Goal: Task Accomplishment & Management: Manage account settings

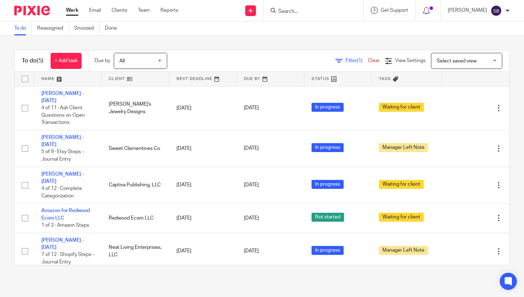
scroll to position [8, 0]
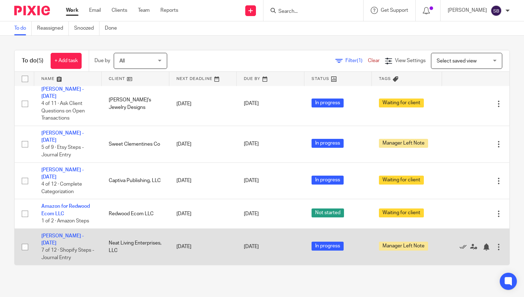
click at [78, 239] on td "Flavia Andrews - Aug 2025 7 of 12 · Shopify Steps - Journal Entry" at bounding box center [67, 246] width 67 height 36
click at [80, 235] on link "[PERSON_NAME] - [DATE]" at bounding box center [62, 239] width 42 height 12
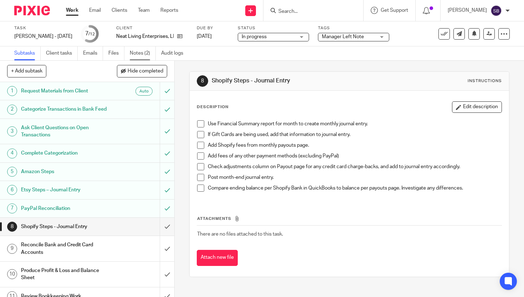
click at [139, 49] on link "Notes (2)" at bounding box center [143, 53] width 26 height 14
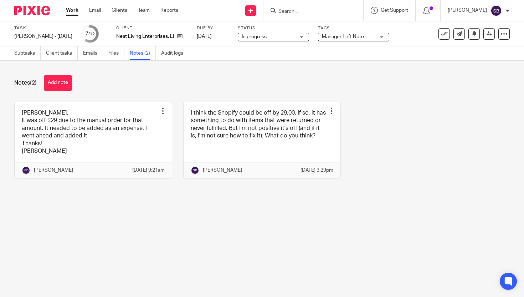
click at [71, 13] on link "Work" at bounding box center [72, 10] width 12 height 7
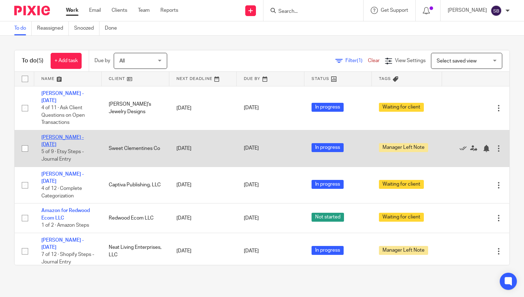
click at [79, 138] on link "[PERSON_NAME] - [DATE]" at bounding box center [62, 141] width 42 height 12
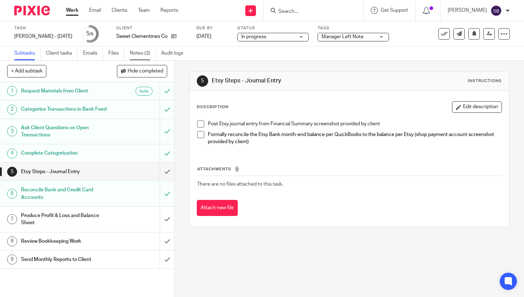
click at [137, 53] on link "Notes (2)" at bounding box center [143, 53] width 26 height 14
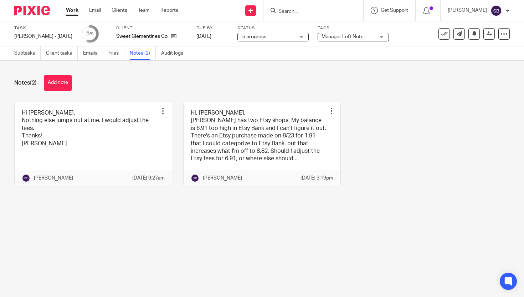
click at [72, 10] on link "Work" at bounding box center [72, 10] width 12 height 7
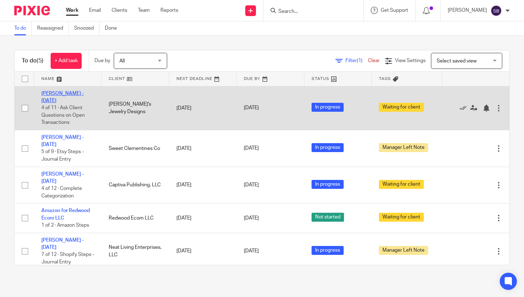
click at [77, 92] on link "[PERSON_NAME] - [DATE]" at bounding box center [62, 97] width 42 height 12
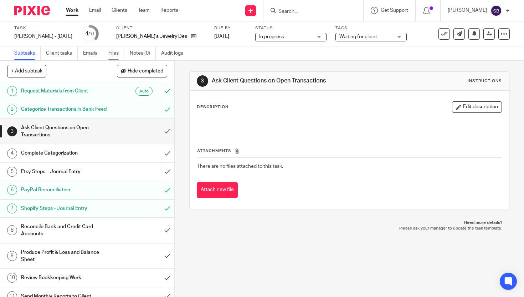
click at [109, 56] on link "Files" at bounding box center [116, 53] width 16 height 14
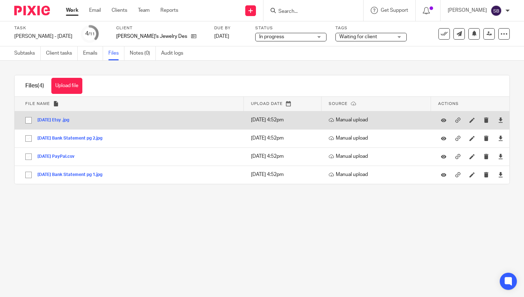
click at [64, 119] on button "Aug 2025 Etsy .jpg" at bounding box center [55, 120] width 37 height 5
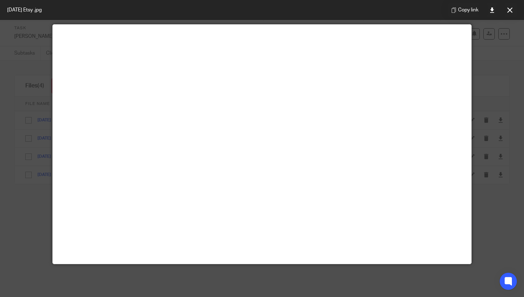
scroll to position [31, 0]
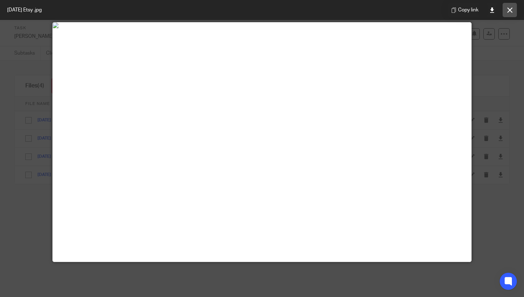
click at [508, 11] on icon at bounding box center [509, 9] width 5 height 5
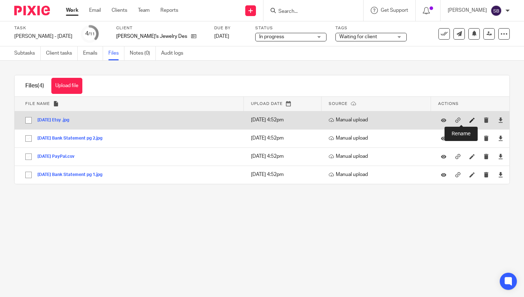
click at [469, 120] on icon at bounding box center [471, 119] width 5 height 5
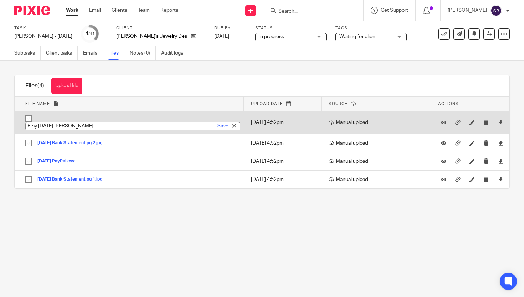
type input "Etsy Aug 25 Amy"
click at [217, 126] on link "Save" at bounding box center [222, 125] width 11 height 7
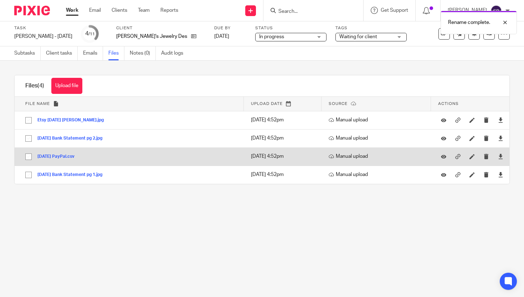
click at [60, 155] on button "Aug 2025 PayPal.csv" at bounding box center [58, 156] width 42 height 5
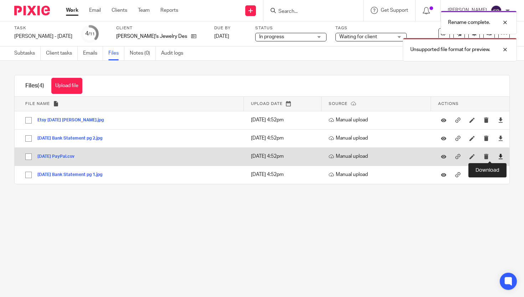
click at [498, 156] on icon at bounding box center [500, 156] width 5 height 5
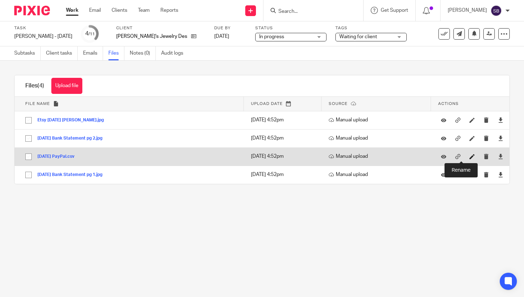
click at [469, 158] on icon at bounding box center [471, 156] width 5 height 5
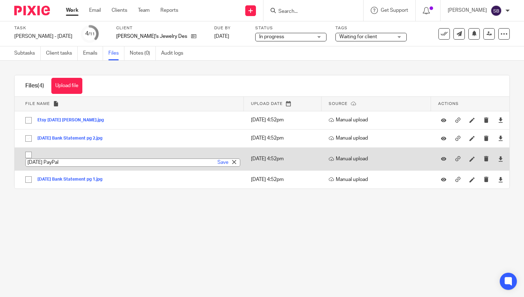
click at [78, 162] on input "Aug 2025 PayPal" at bounding box center [132, 162] width 215 height 8
click at [50, 163] on input "Aug 2025 PayPal Amy" at bounding box center [132, 162] width 215 height 8
click at [44, 163] on input "PayPal Amy" at bounding box center [132, 162] width 215 height 8
type input "PayPal Aug 25 Amy"
click at [218, 163] on link "Save" at bounding box center [222, 162] width 11 height 7
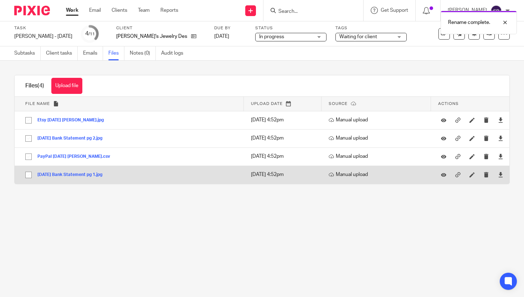
click at [87, 173] on button "Aug 2025 Bank Statement pg 1.jpg" at bounding box center [72, 174] width 70 height 5
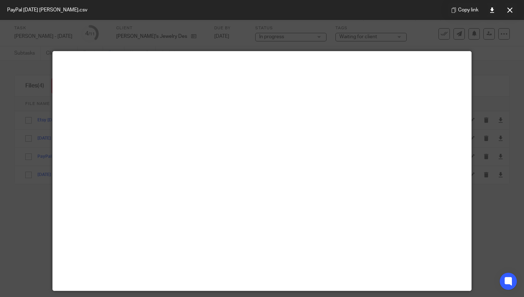
scroll to position [50, 0]
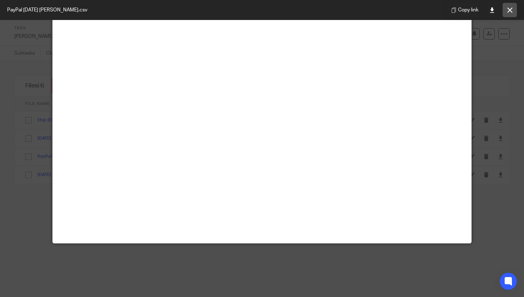
click at [512, 8] on icon at bounding box center [509, 9] width 5 height 5
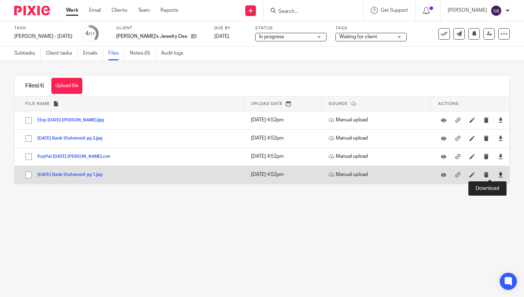
click at [498, 174] on icon at bounding box center [500, 174] width 5 height 5
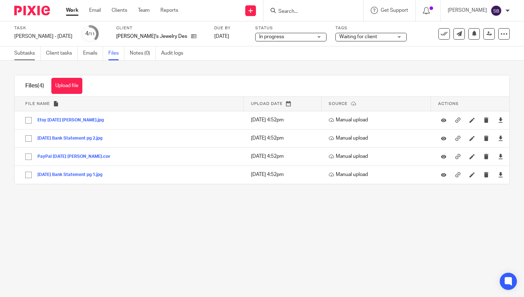
click at [23, 53] on link "Subtasks" at bounding box center [27, 53] width 26 height 14
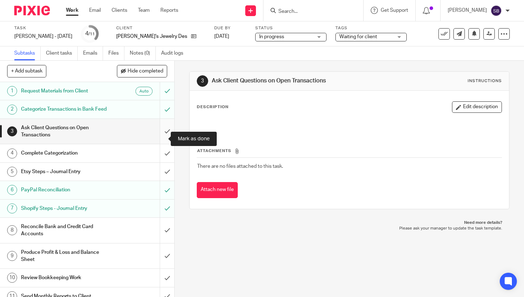
click at [158, 138] on input "submit" at bounding box center [87, 131] width 174 height 25
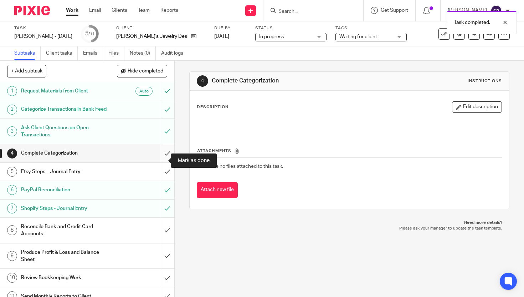
click at [162, 162] on input "submit" at bounding box center [87, 153] width 174 height 18
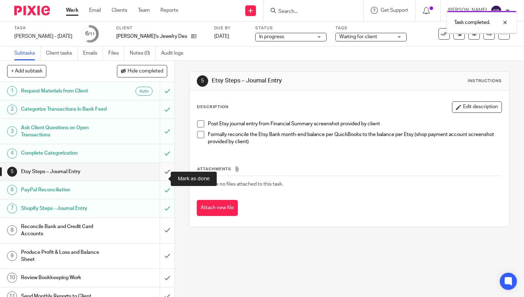
click at [160, 180] on input "submit" at bounding box center [87, 172] width 174 height 18
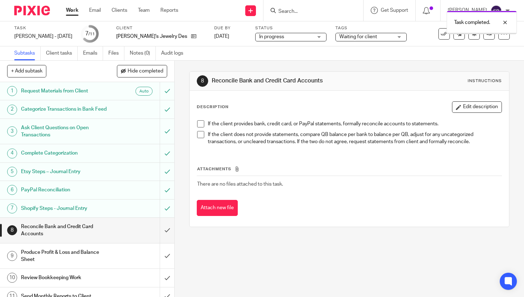
click at [367, 37] on span "Waiting for client" at bounding box center [365, 36] width 53 height 7
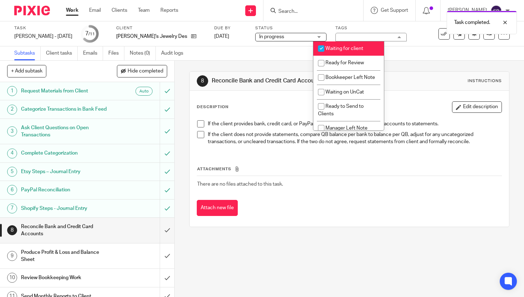
click at [323, 48] on input "checkbox" at bounding box center [321, 49] width 14 height 14
checkbox input "false"
click at [297, 48] on div "Subtasks Client tasks Emails Files Notes (0) Audit logs" at bounding box center [262, 53] width 524 height 14
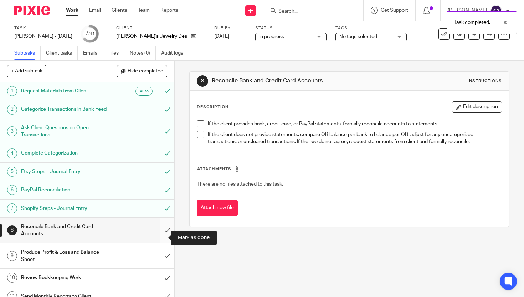
click at [159, 237] on input "submit" at bounding box center [87, 229] width 174 height 25
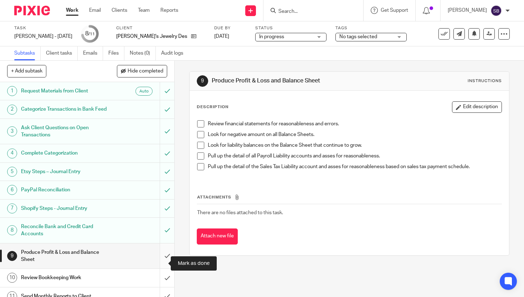
click at [159, 265] on input "submit" at bounding box center [87, 255] width 174 height 25
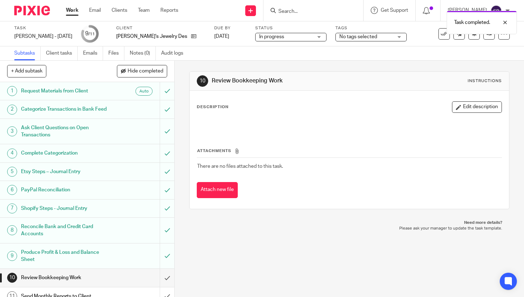
click at [339, 38] on span "No tags selected" at bounding box center [358, 36] width 38 height 5
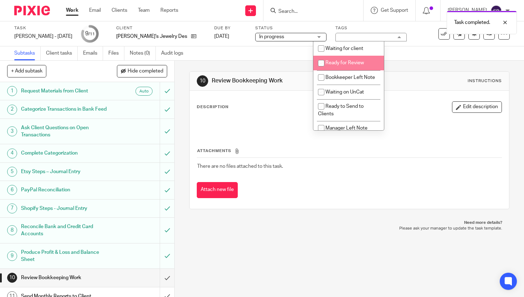
click at [322, 65] on input "checkbox" at bounding box center [321, 63] width 14 height 14
checkbox input "true"
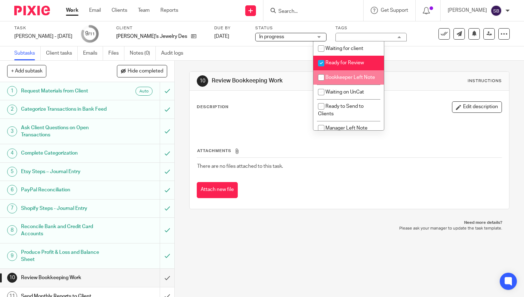
click at [296, 242] on div "10 Review Bookkeeping Work Instructions Description Edit description Attachment…" at bounding box center [349, 179] width 349 height 236
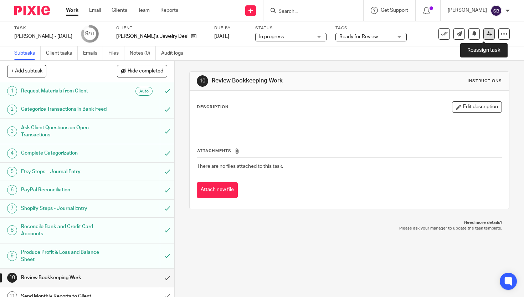
click at [487, 32] on icon at bounding box center [489, 33] width 5 height 5
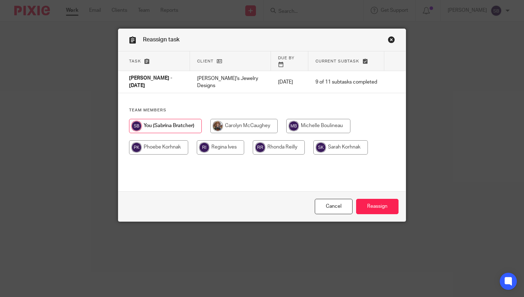
click at [321, 119] on input "radio" at bounding box center [318, 126] width 64 height 14
radio input "true"
click at [379, 204] on input "Reassign" at bounding box center [377, 206] width 42 height 15
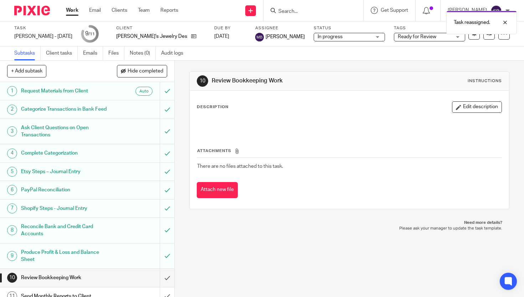
click at [73, 7] on link "Work" at bounding box center [72, 10] width 12 height 7
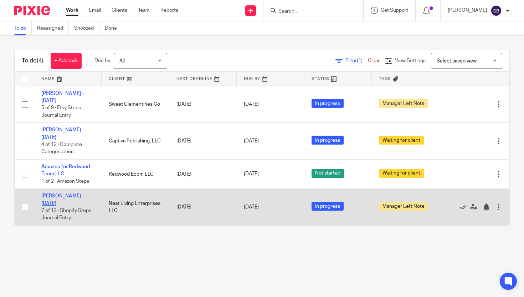
click at [69, 199] on link "[PERSON_NAME] - [DATE]" at bounding box center [62, 199] width 42 height 12
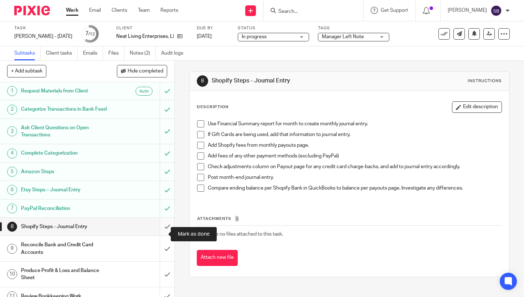
click at [161, 234] on input "submit" at bounding box center [87, 226] width 174 height 18
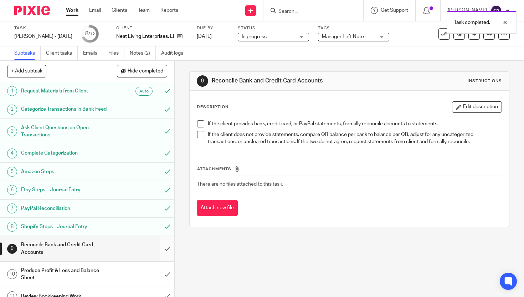
click at [161, 255] on input "submit" at bounding box center [87, 248] width 174 height 25
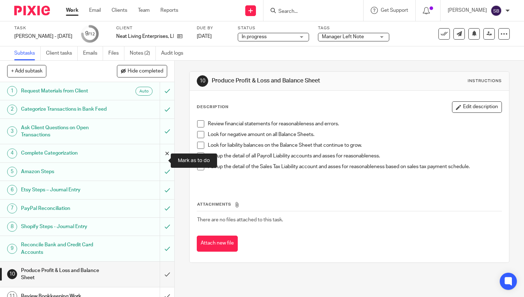
click at [161, 160] on input "submit" at bounding box center [87, 153] width 174 height 18
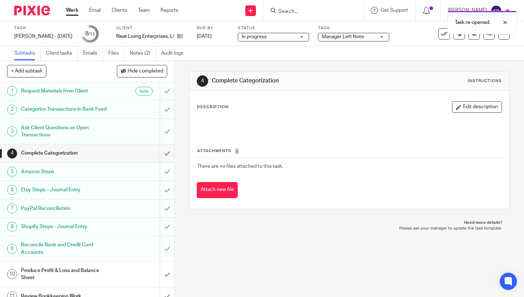
click at [342, 37] on span "Manager Left Note" at bounding box center [343, 36] width 42 height 5
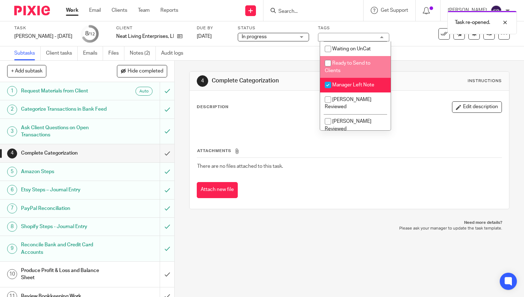
scroll to position [51, 0]
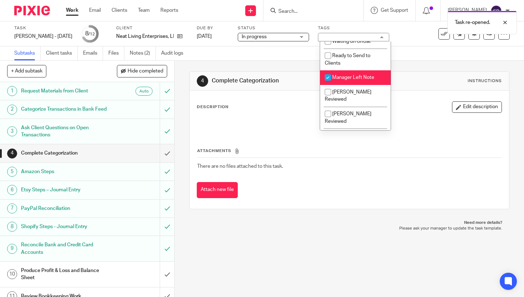
click at [329, 84] on input "checkbox" at bounding box center [328, 78] width 14 height 14
checkbox input "false"
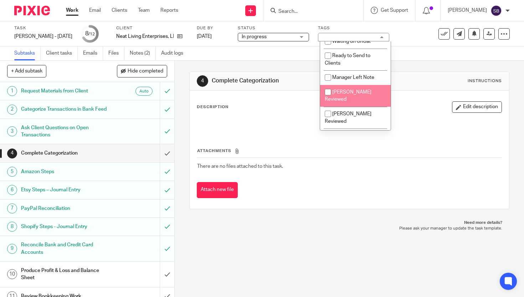
click at [71, 11] on link "Work" at bounding box center [72, 10] width 12 height 7
